Goal: Task Accomplishment & Management: Manage account settings

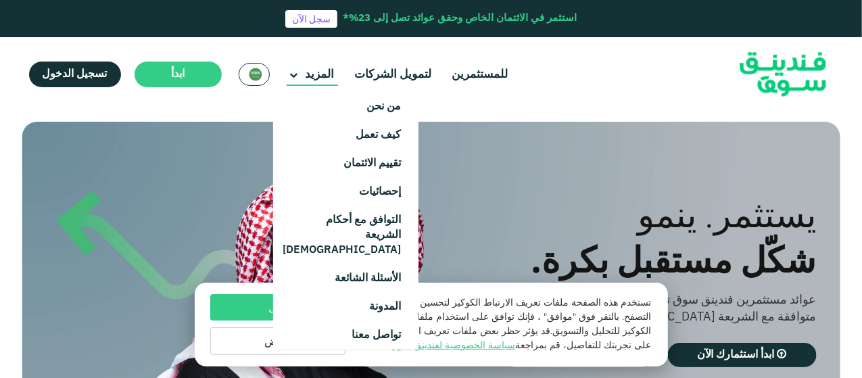
click at [290, 77] on icon at bounding box center [294, 76] width 8 height 8
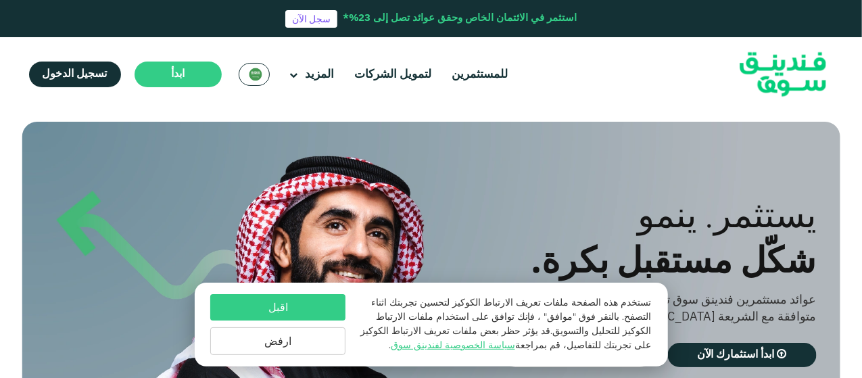
click at [257, 76] on img at bounding box center [256, 75] width 14 height 14
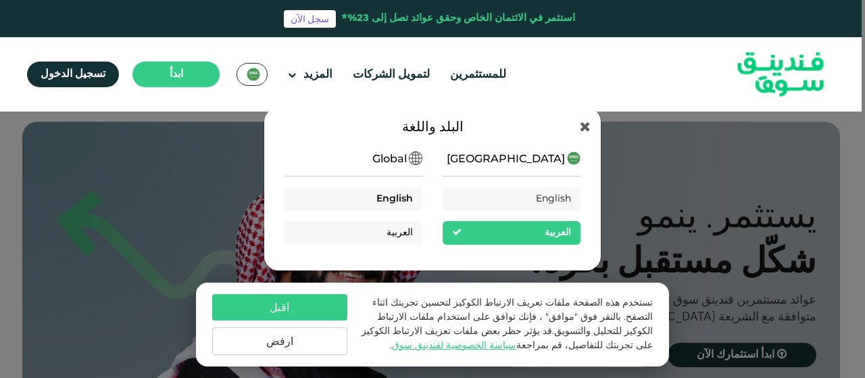
click at [382, 200] on span "English" at bounding box center [394, 198] width 36 height 9
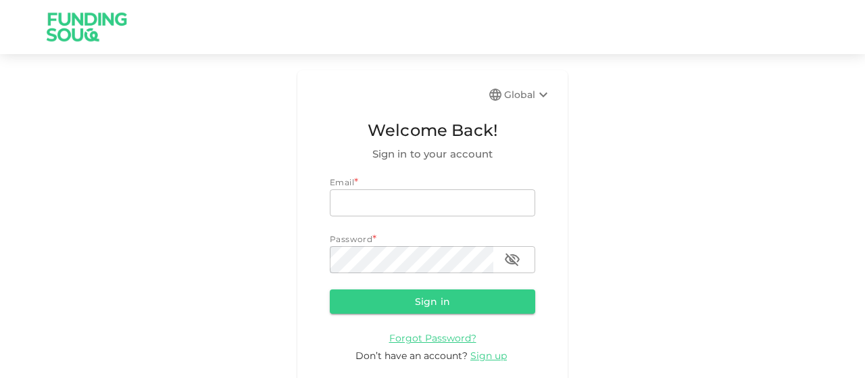
click at [420, 210] on input "email" at bounding box center [432, 202] width 205 height 27
click at [535, 95] on icon at bounding box center [543, 94] width 16 height 16
click at [376, 245] on span "*" at bounding box center [374, 239] width 4 height 18
click at [588, 186] on div "Global Welcome Back! Sign in to your account Email * email email Password * pas…" at bounding box center [432, 232] width 865 height 325
click at [341, 186] on div "Email *" at bounding box center [432, 183] width 205 height 14
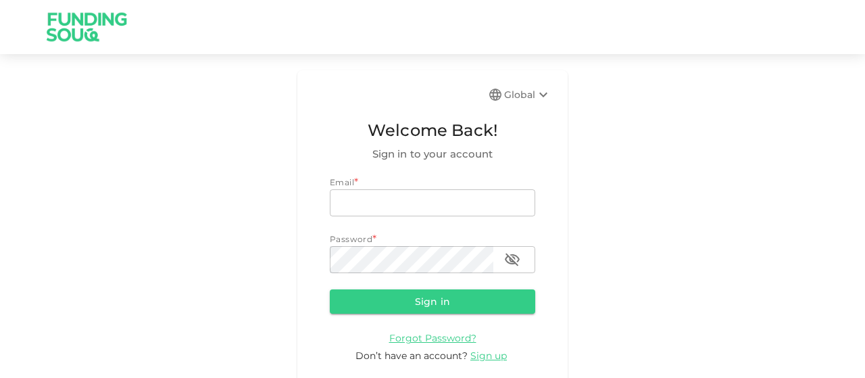
click at [389, 185] on div "Email *" at bounding box center [432, 183] width 205 height 14
click at [367, 131] on span "Welcome Back!" at bounding box center [432, 131] width 205 height 26
click at [361, 180] on div "Email *" at bounding box center [432, 183] width 205 height 14
click at [359, 183] on div "Email *" at bounding box center [432, 183] width 205 height 14
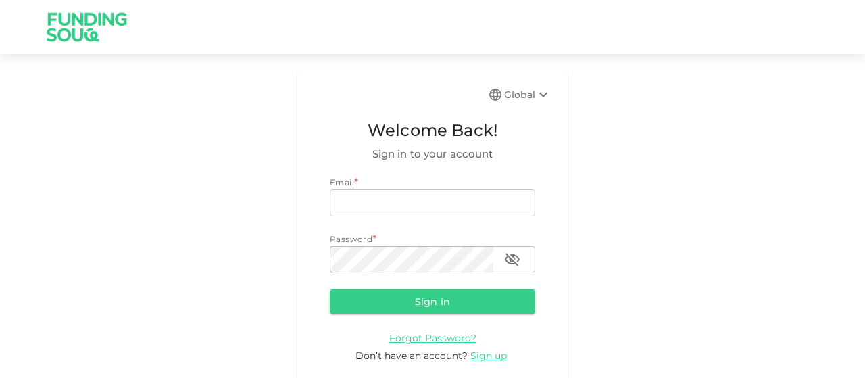
click at [359, 183] on div "Email *" at bounding box center [432, 183] width 205 height 14
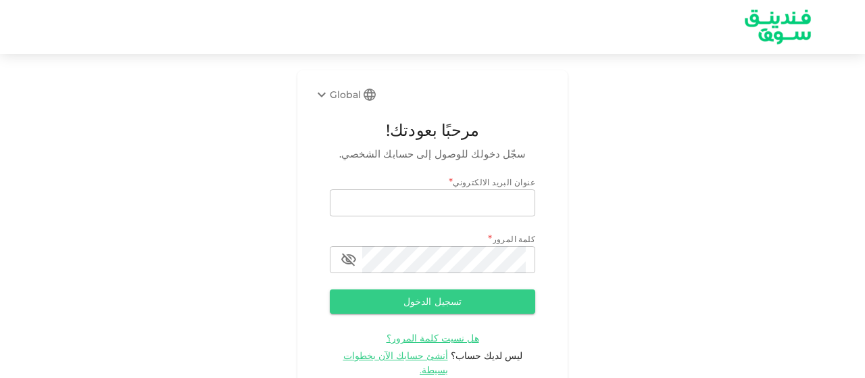
type input "[EMAIL_ADDRESS][DOMAIN_NAME]"
click at [609, 111] on div "Global مرحبًا بعودتك! سجّل دخولك للوصول إلى حسابك الشخصي. عنوان البريد الالكترو…" at bounding box center [432, 239] width 865 height 339
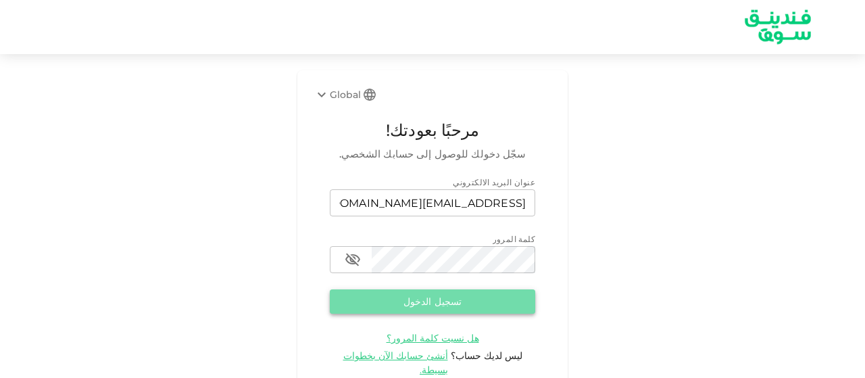
click at [451, 303] on button "تسجيل الدخول" at bounding box center [432, 301] width 205 height 24
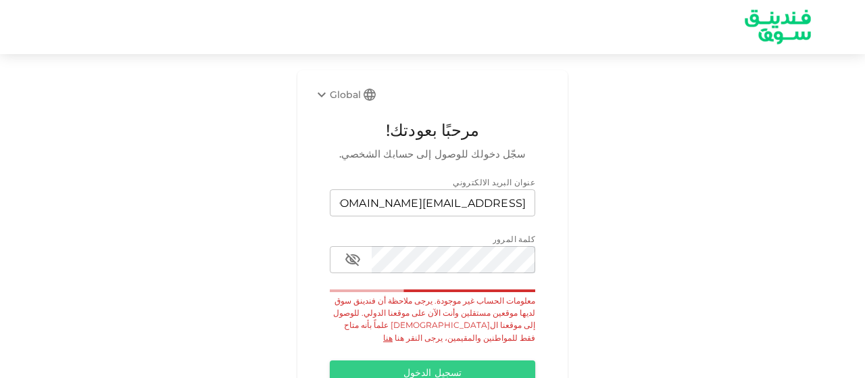
click at [324, 95] on icon at bounding box center [322, 94] width 16 height 16
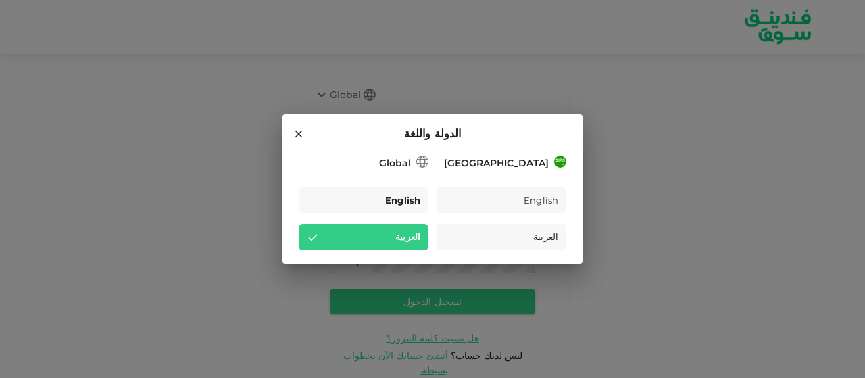
click at [388, 201] on span "English" at bounding box center [402, 201] width 35 height 16
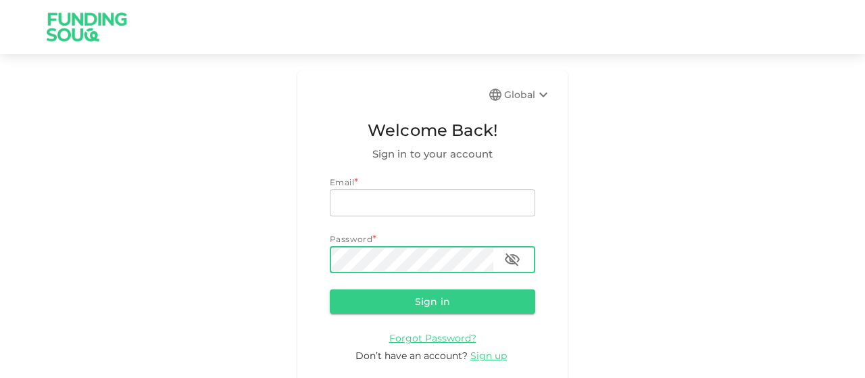
type input "[EMAIL_ADDRESS][DOMAIN_NAME]"
click at [512, 262] on icon "button" at bounding box center [512, 259] width 15 height 13
click at [512, 261] on icon "button" at bounding box center [512, 259] width 15 height 10
click at [439, 302] on button "Sign in" at bounding box center [432, 301] width 205 height 24
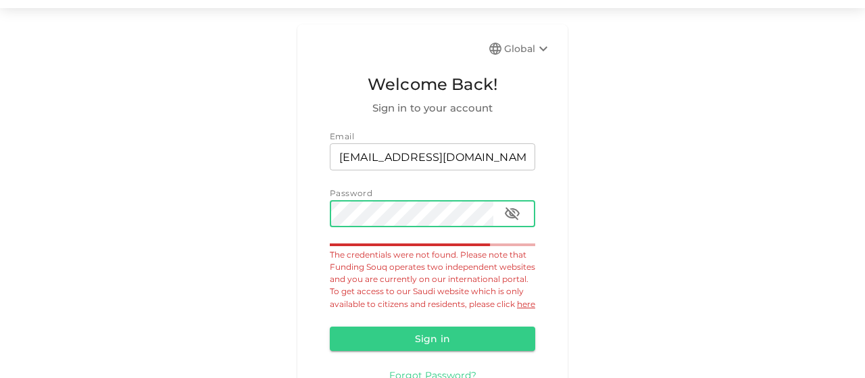
scroll to position [68, 0]
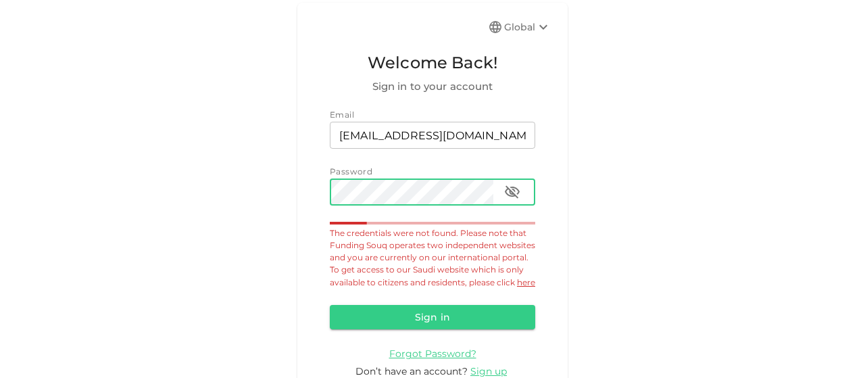
click at [535, 28] on icon at bounding box center [543, 27] width 16 height 16
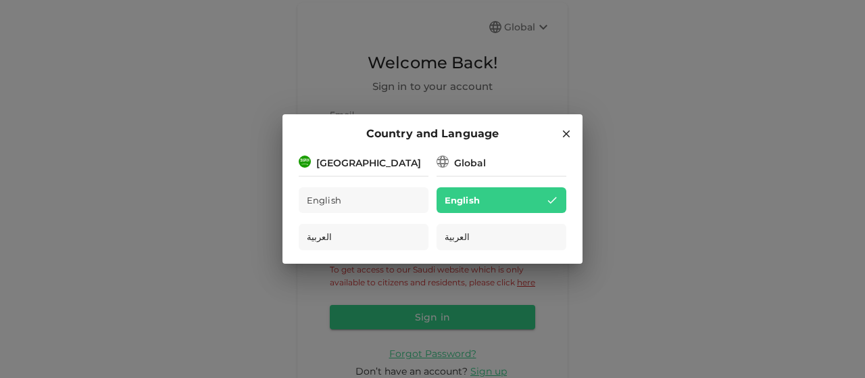
scroll to position [18, 0]
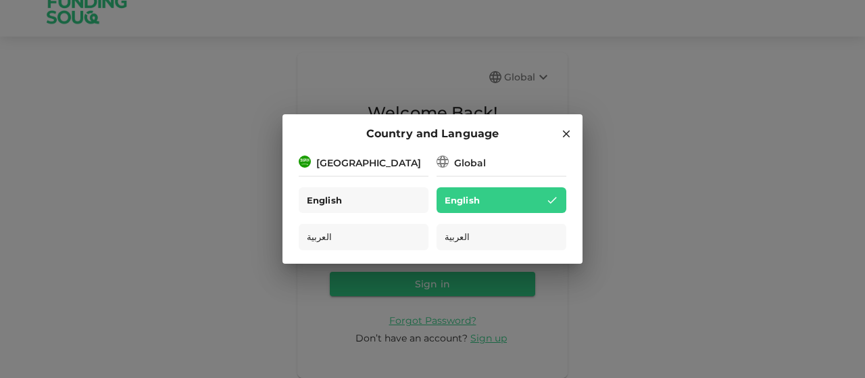
click at [331, 198] on span "English" at bounding box center [324, 201] width 35 height 16
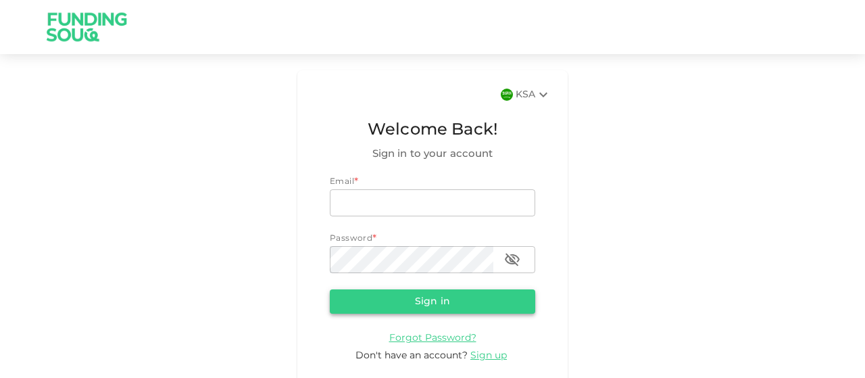
type input "mibbasha@yahoo.com"
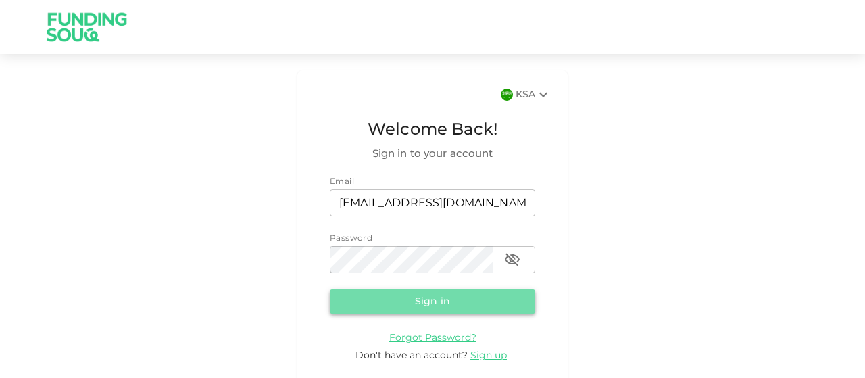
click at [422, 299] on button "Sign in" at bounding box center [432, 301] width 205 height 24
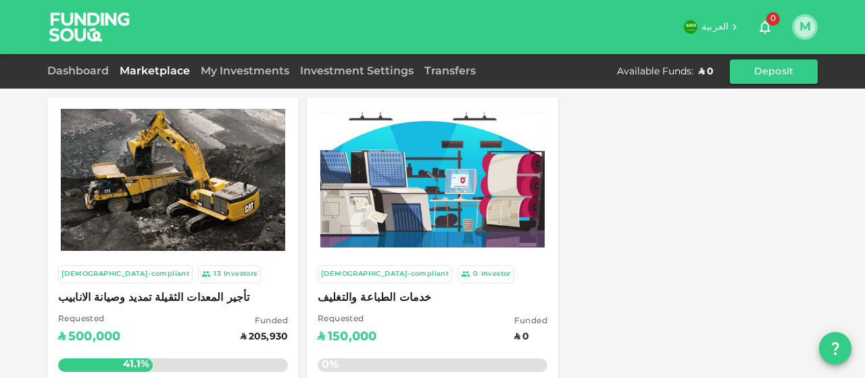
click at [802, 26] on button "M" at bounding box center [805, 27] width 20 height 20
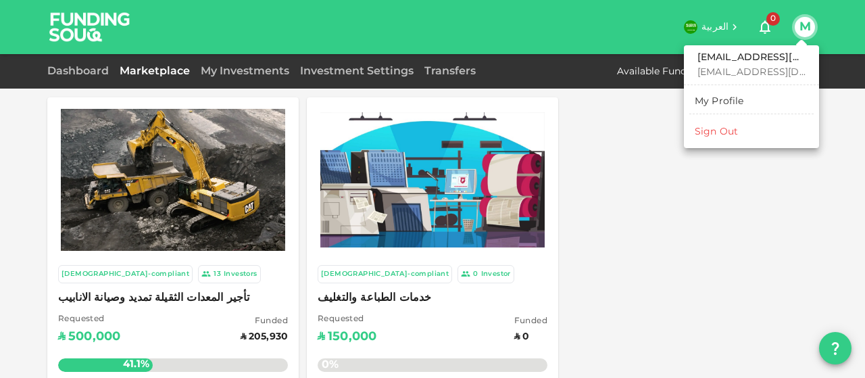
click at [703, 130] on div "Sign Out" at bounding box center [716, 132] width 43 height 14
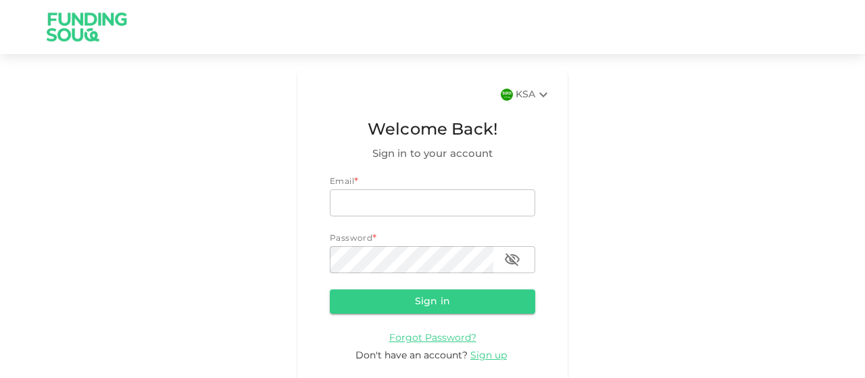
type input "mibbasha@yahoo.com"
